Goal: Information Seeking & Learning: Learn about a topic

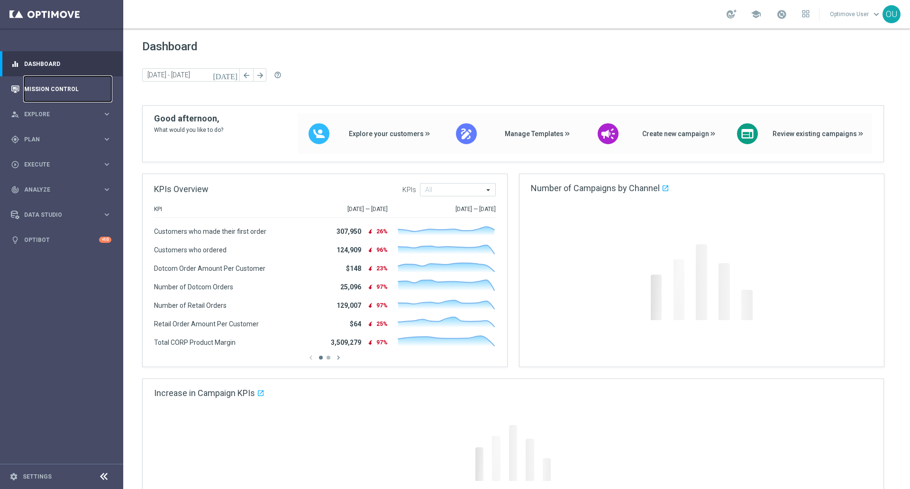
click at [75, 88] on link "Mission Control" at bounding box center [67, 88] width 87 height 25
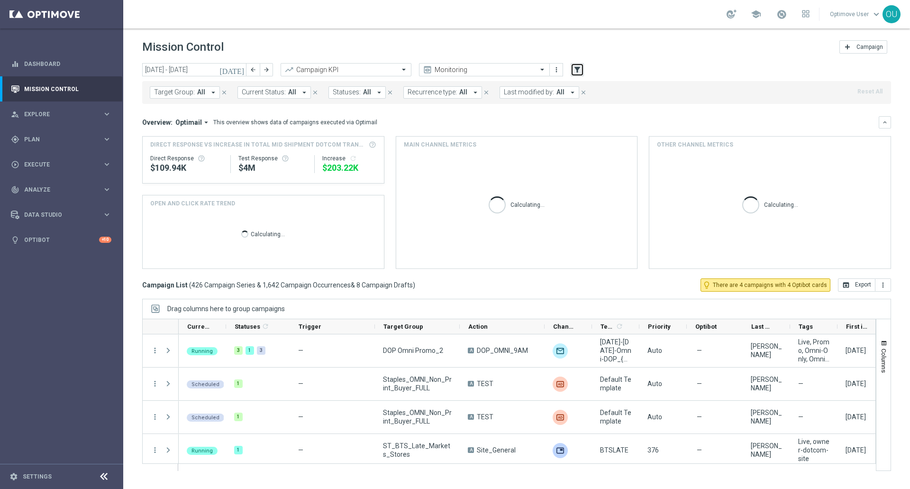
click at [575, 70] on icon "filter_alt" at bounding box center [577, 69] width 9 height 9
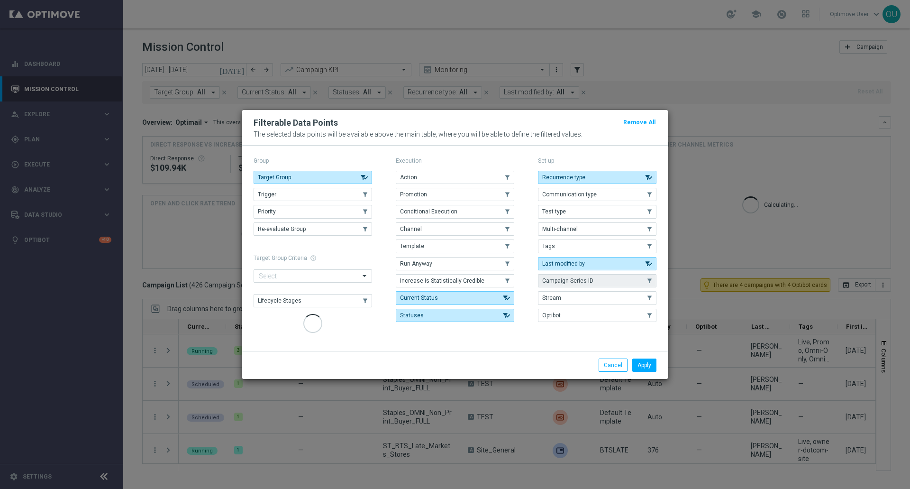
click at [578, 281] on button "Campaign Series ID" at bounding box center [597, 280] width 118 height 13
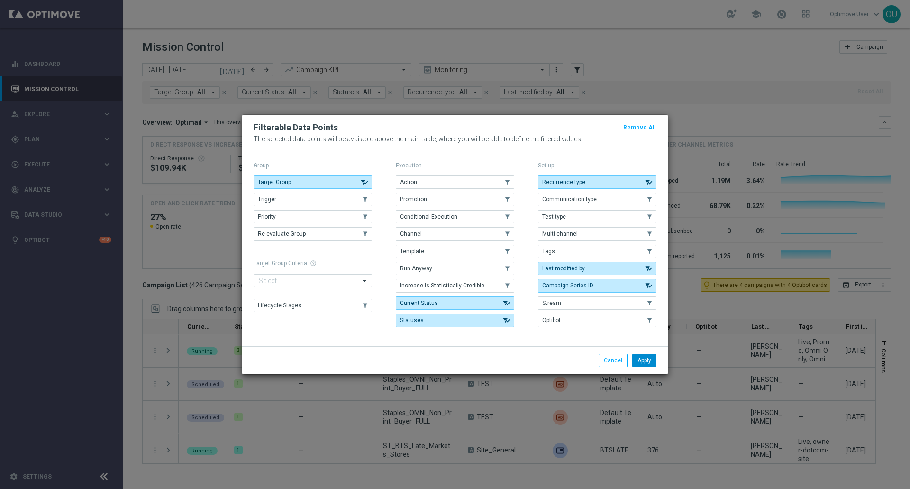
click at [651, 362] on button "Apply" at bounding box center [644, 360] width 24 height 13
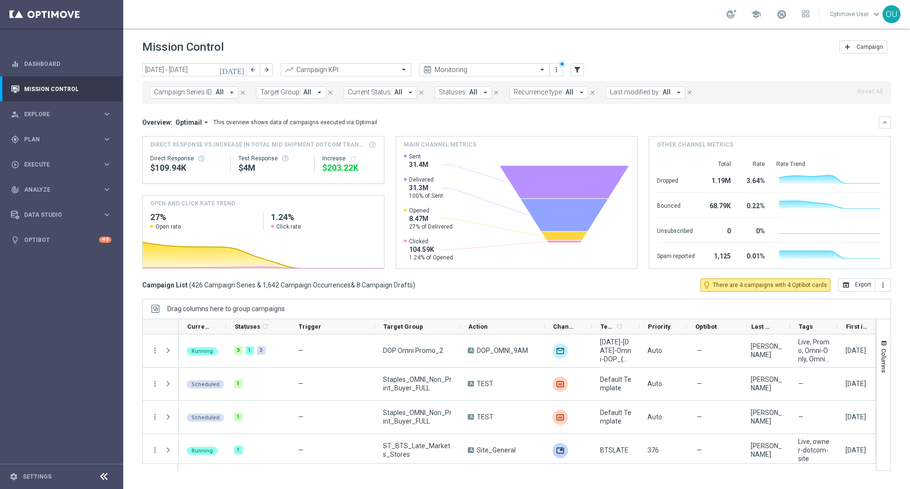
click at [185, 92] on span "Campaign Series ID:" at bounding box center [183, 92] width 59 height 8
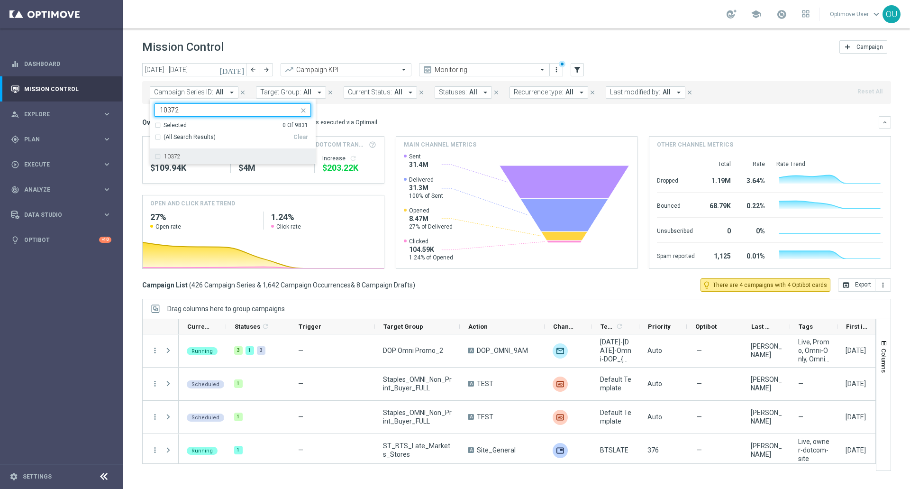
click at [184, 157] on div "10372" at bounding box center [237, 157] width 147 height 6
type input "10372"
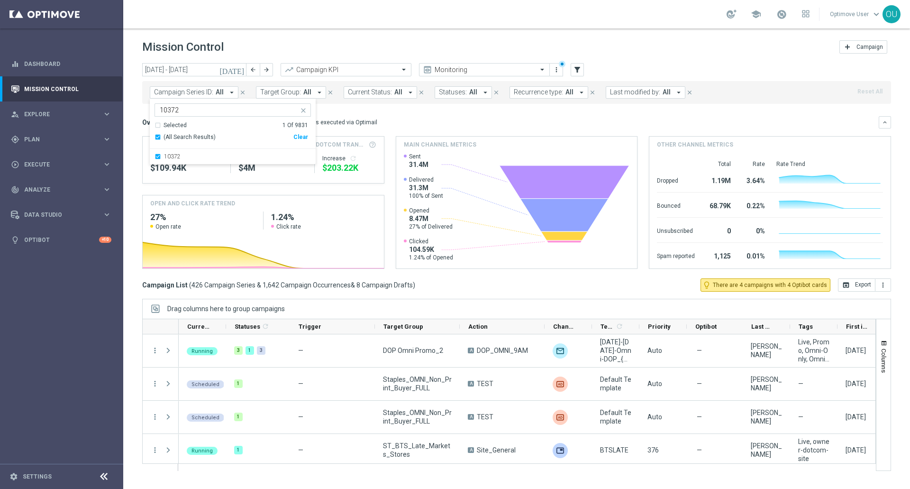
click at [378, 124] on div "Overview: Optimail arrow_drop_down This overview shows data of campaigns execut…" at bounding box center [510, 122] width 736 height 9
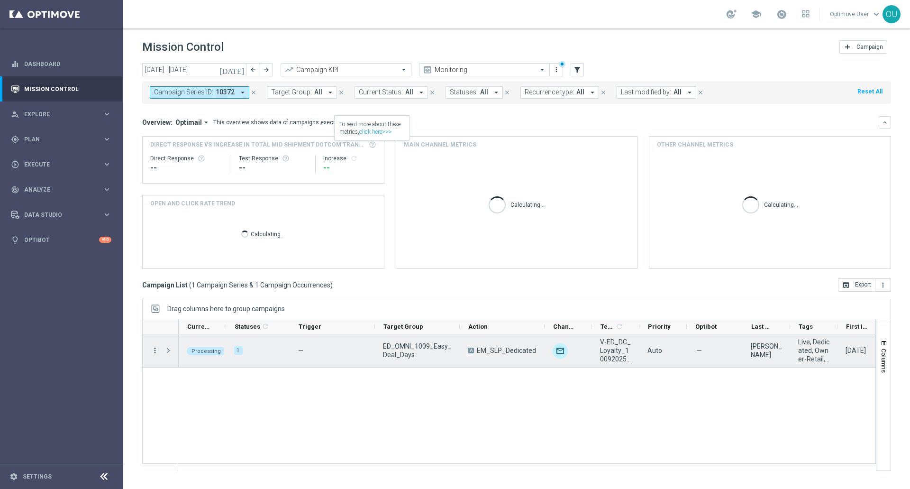
click at [154, 348] on icon "more_vert" at bounding box center [155, 350] width 9 height 9
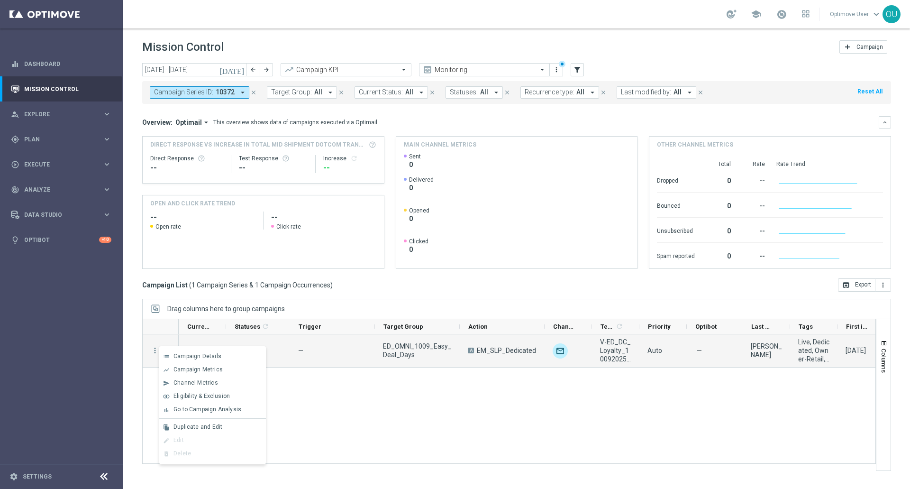
click at [346, 420] on div "Processing 1 — ED_OMNI_1009_Easy_Deal_Days A EM_SLP_Dedicated unfold_more V-ED_…" at bounding box center [527, 402] width 697 height 136
click at [157, 346] on icon "more_vert" at bounding box center [155, 350] width 9 height 9
click at [340, 290] on div "Campaign List ( 1 Campaign Series & 1 Campaign Occurrences ) open_in_browser Ex…" at bounding box center [516, 284] width 749 height 13
click at [168, 349] on span "Press SPACE to select this row." at bounding box center [168, 350] width 9 height 8
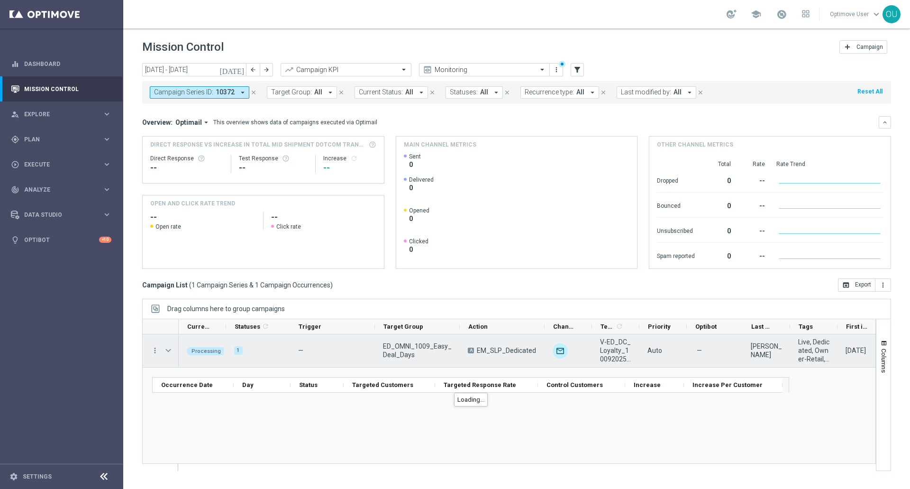
click at [167, 350] on span "Press SPACE to select this row." at bounding box center [168, 350] width 9 height 8
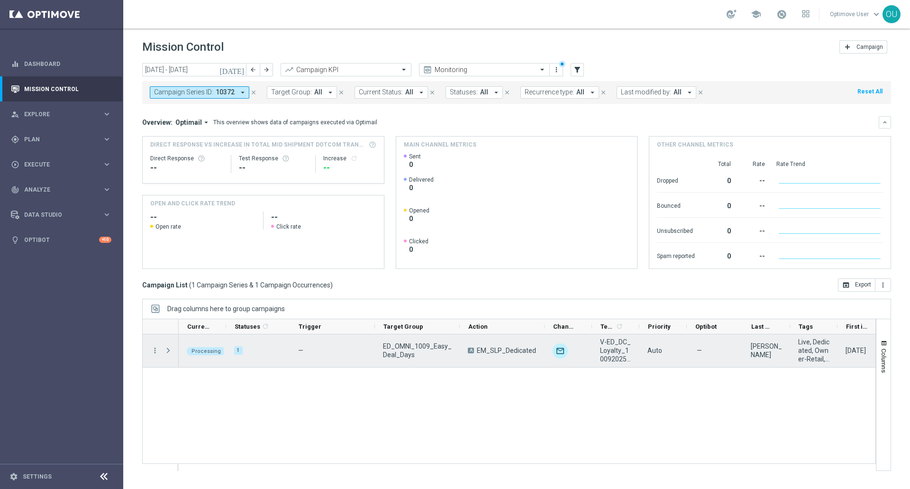
click at [152, 345] on div "more_vert" at bounding box center [151, 350] width 17 height 33
click at [155, 355] on div "more_vert" at bounding box center [151, 350] width 17 height 33
click at [154, 353] on icon "more_vert" at bounding box center [155, 350] width 9 height 9
click at [183, 359] on span "Campaign Details" at bounding box center [197, 356] width 48 height 7
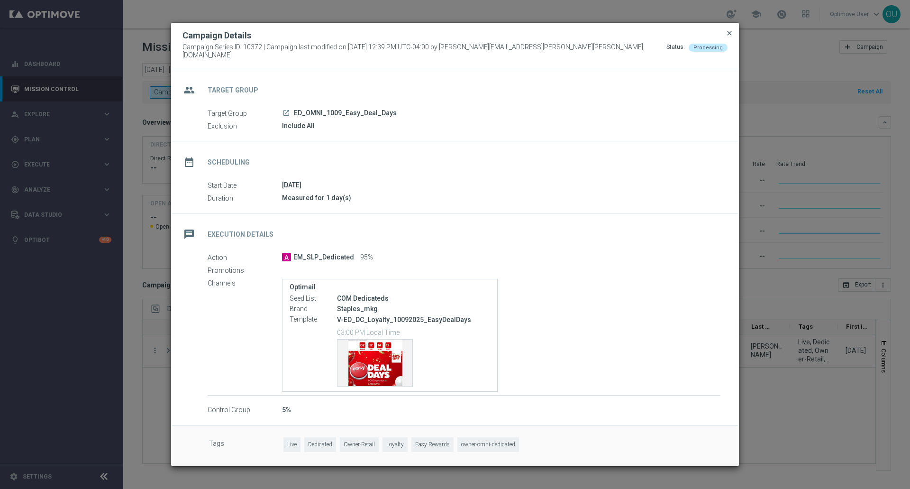
click at [727, 36] on span "close" at bounding box center [730, 33] width 8 height 8
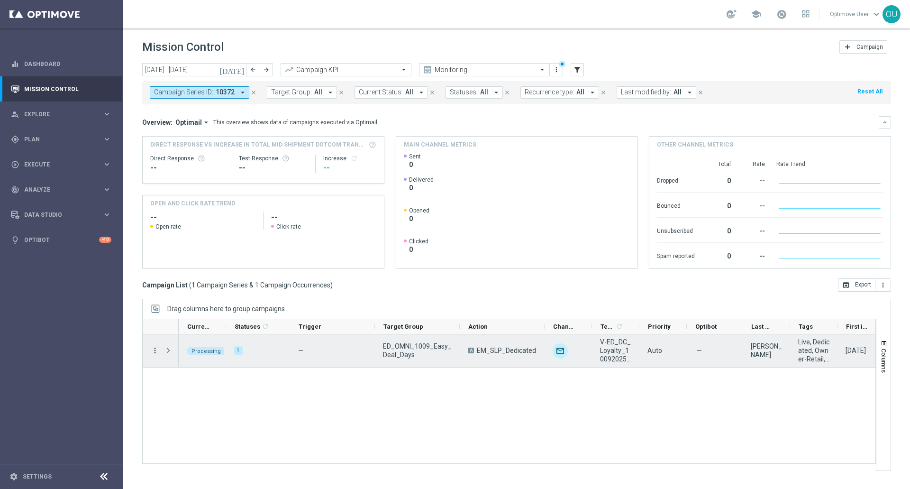
click at [153, 346] on icon "more_vert" at bounding box center [155, 350] width 9 height 9
click at [338, 385] on div "Processing 1 — ED_OMNI_1009_Easy_Deal_Days A EM_SLP_Dedicated unfold_more V-ED_…" at bounding box center [527, 402] width 697 height 136
click at [155, 346] on icon "more_vert" at bounding box center [155, 350] width 9 height 9
click at [180, 350] on div "list Campaign Details" at bounding box center [212, 356] width 107 height 13
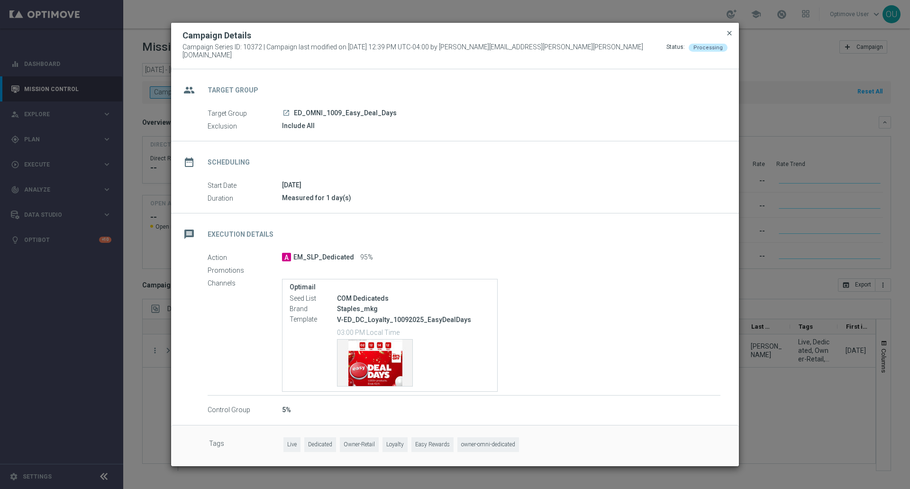
click at [726, 37] on span "close" at bounding box center [730, 33] width 8 height 8
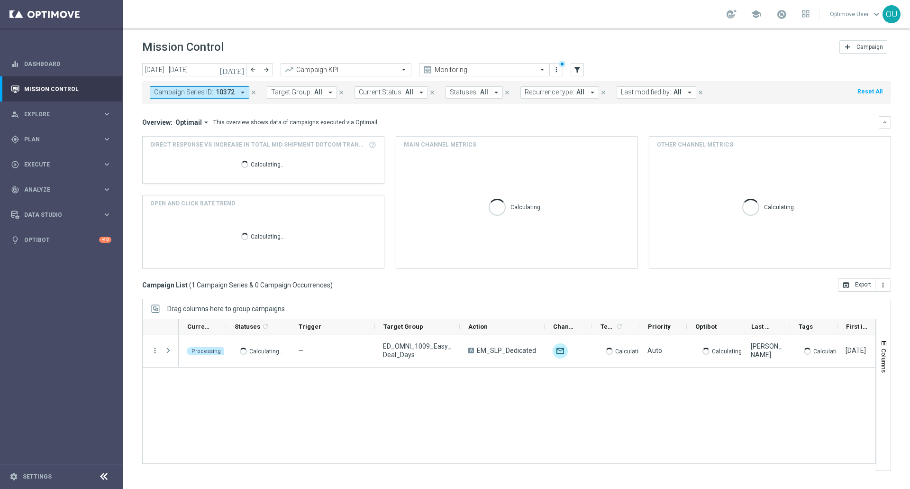
click at [299, 141] on span "Direct Response VS Increase In Total Mid Shipment Dotcom Transaction Amount" at bounding box center [258, 144] width 216 height 9
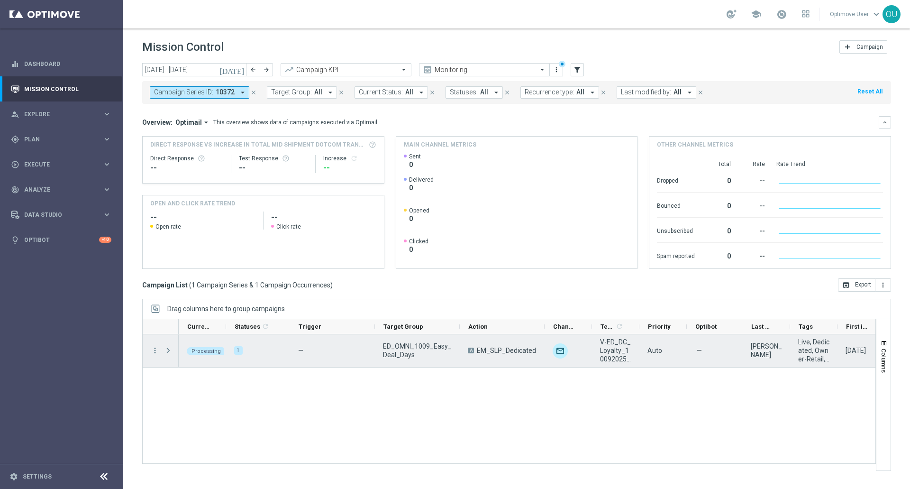
click at [159, 349] on div "more_vert" at bounding box center [151, 350] width 17 height 33
click at [156, 349] on icon "more_vert" at bounding box center [155, 350] width 9 height 9
click at [174, 353] on span "Campaign Details" at bounding box center [197, 356] width 48 height 7
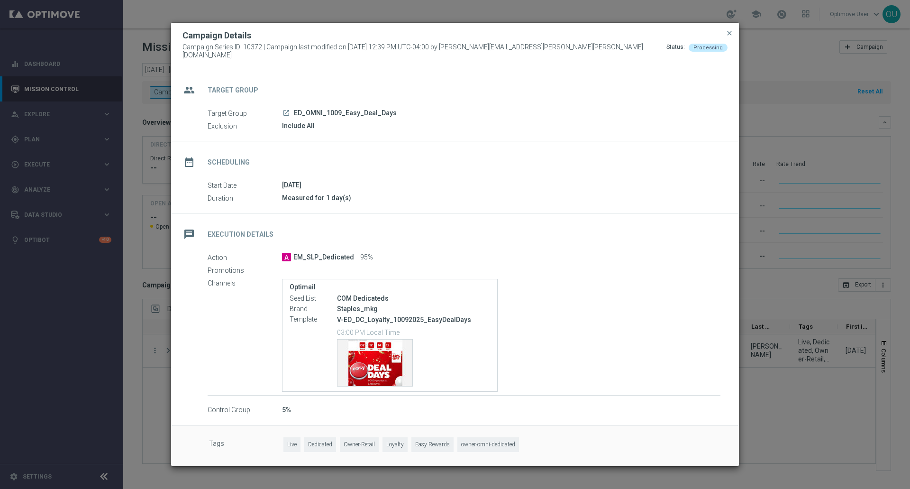
drag, startPoint x: 288, startPoint y: 107, endPoint x: 327, endPoint y: 97, distance: 40.0
click at [288, 109] on icon "launch" at bounding box center [286, 113] width 8 height 8
click at [731, 37] on span "close" at bounding box center [730, 33] width 8 height 8
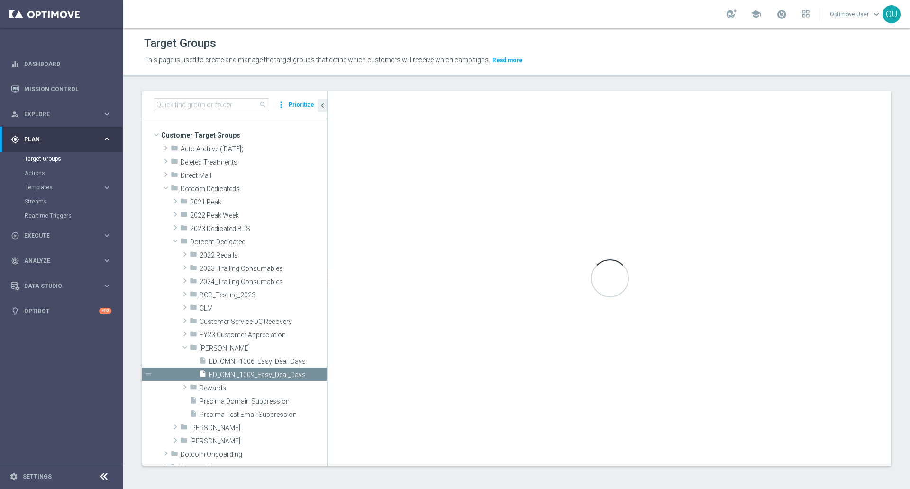
click at [458, 225] on div "Loading..." at bounding box center [609, 278] width 562 height 374
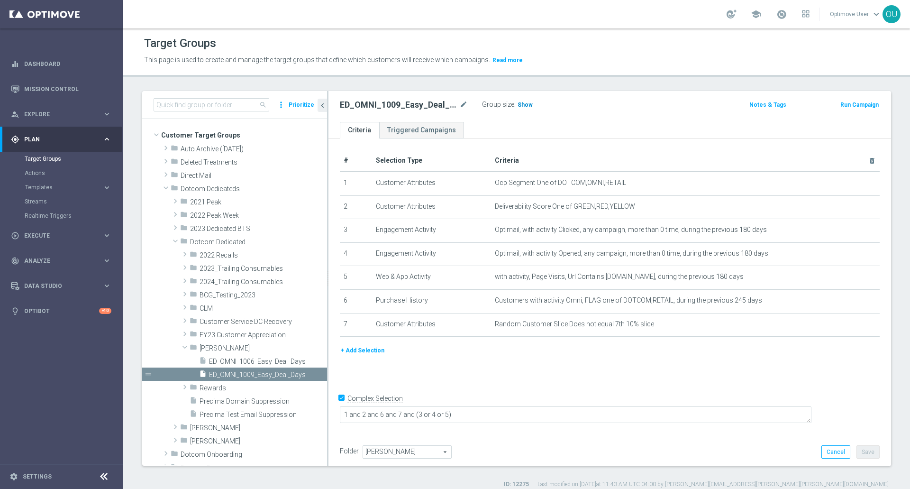
click at [524, 104] on span "Show" at bounding box center [524, 104] width 15 height 7
